Goal: Task Accomplishment & Management: Use online tool/utility

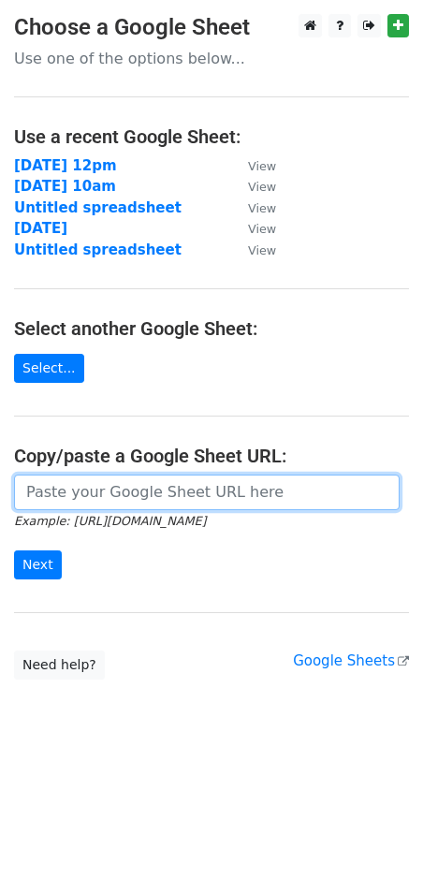
click at [120, 479] on input "url" at bounding box center [207, 493] width 386 height 36
paste input "https://docs.google.com/spreadsheets/d/1DG1YsSKhWnYKXtcPHdLkYHSELHc7QURc9lA4Y0d…"
type input "https://docs.google.com/spreadsheets/d/1DG1YsSKhWnYKXtcPHdLkYHSELHc7QURc9lA4Y0d…"
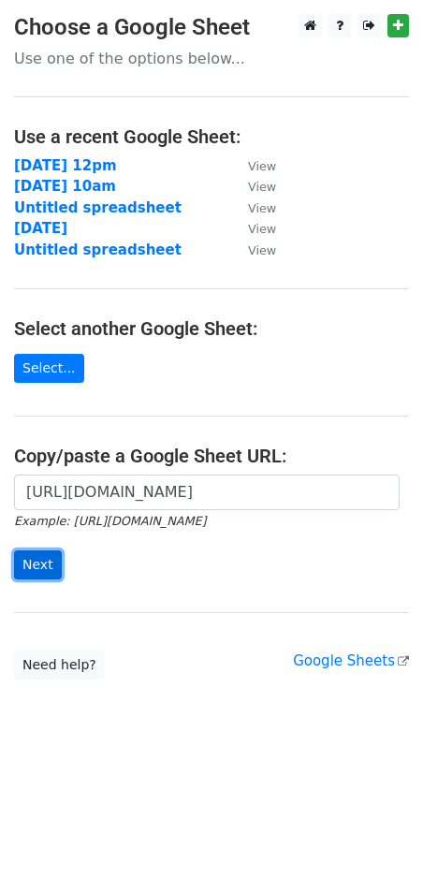
click at [35, 556] on input "Next" at bounding box center [38, 565] width 48 height 29
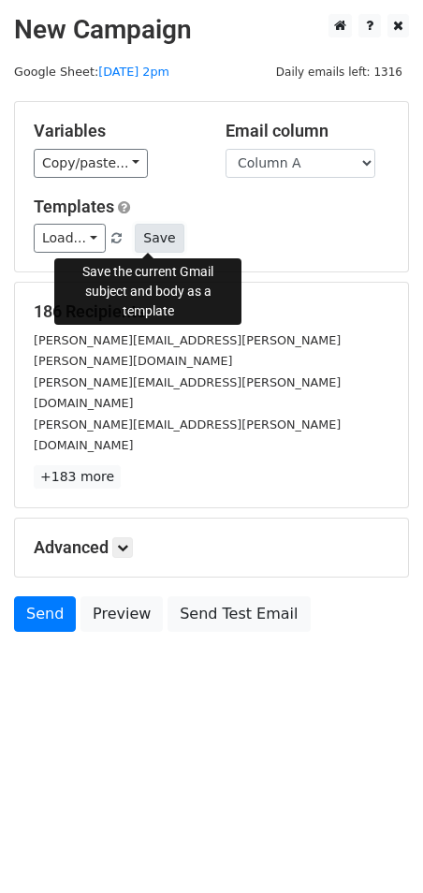
click at [140, 237] on button "Save" at bounding box center [159, 238] width 49 height 29
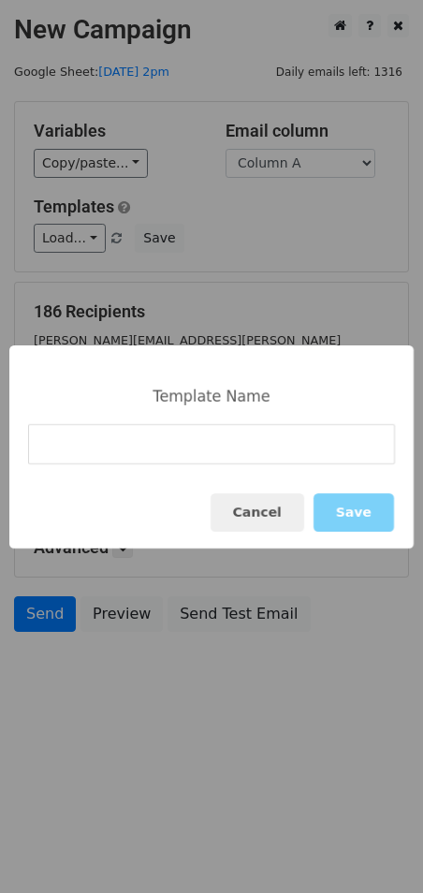
click at [131, 265] on div "Template Name Cancel Save" at bounding box center [211, 446] width 423 height 893
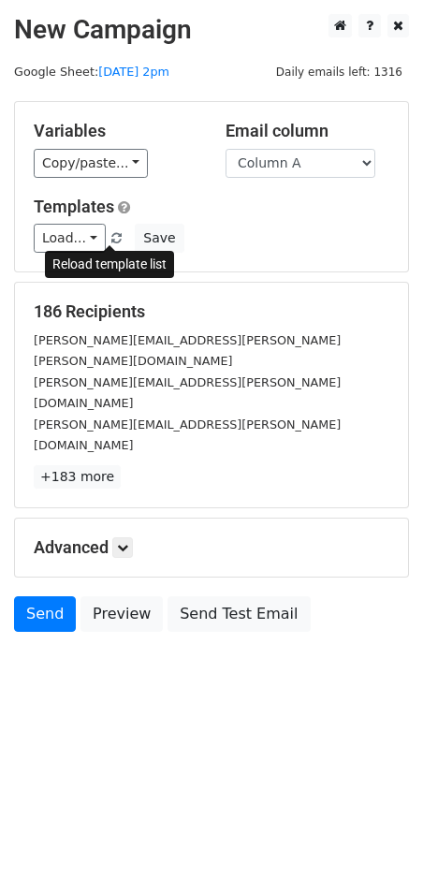
click at [111, 243] on span at bounding box center [116, 239] width 10 height 12
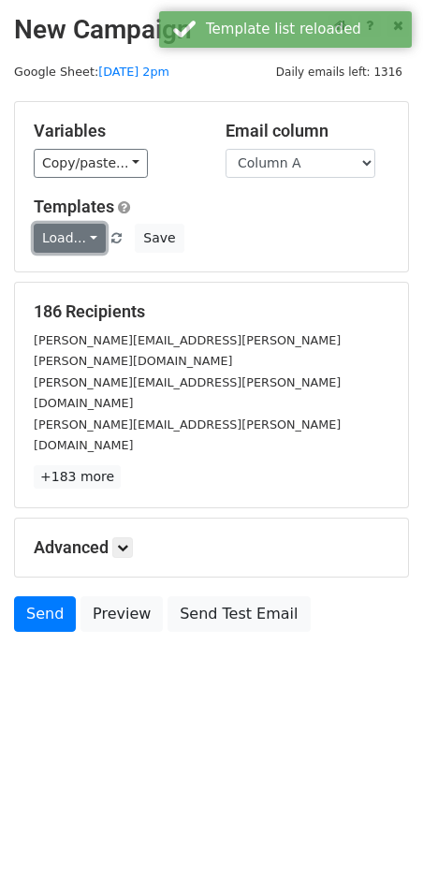
click at [81, 237] on link "Load..." at bounding box center [70, 238] width 72 height 29
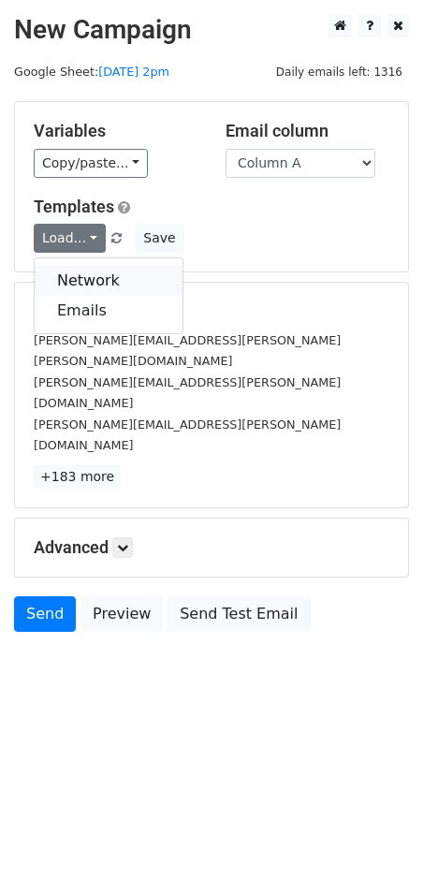
click at [99, 275] on link "Network" at bounding box center [109, 281] width 148 height 30
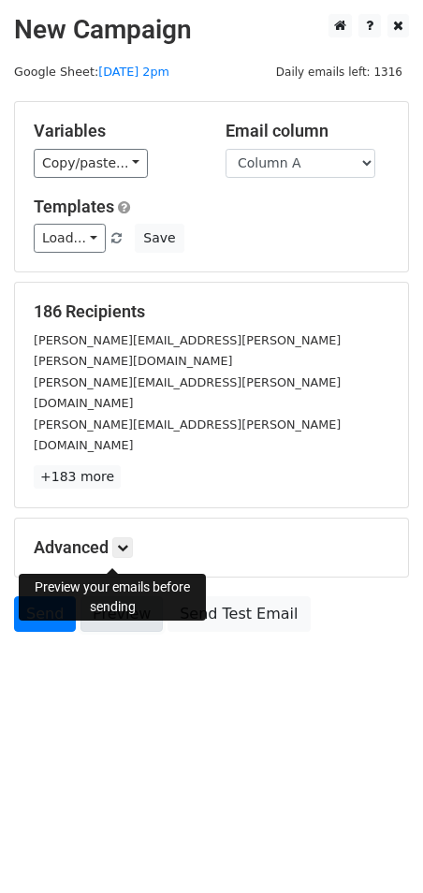
click at [119, 596] on link "Preview" at bounding box center [122, 614] width 82 height 36
click at [39, 596] on link "Send" at bounding box center [45, 614] width 62 height 36
